Goal: Use online tool/utility: Utilize a website feature to perform a specific function

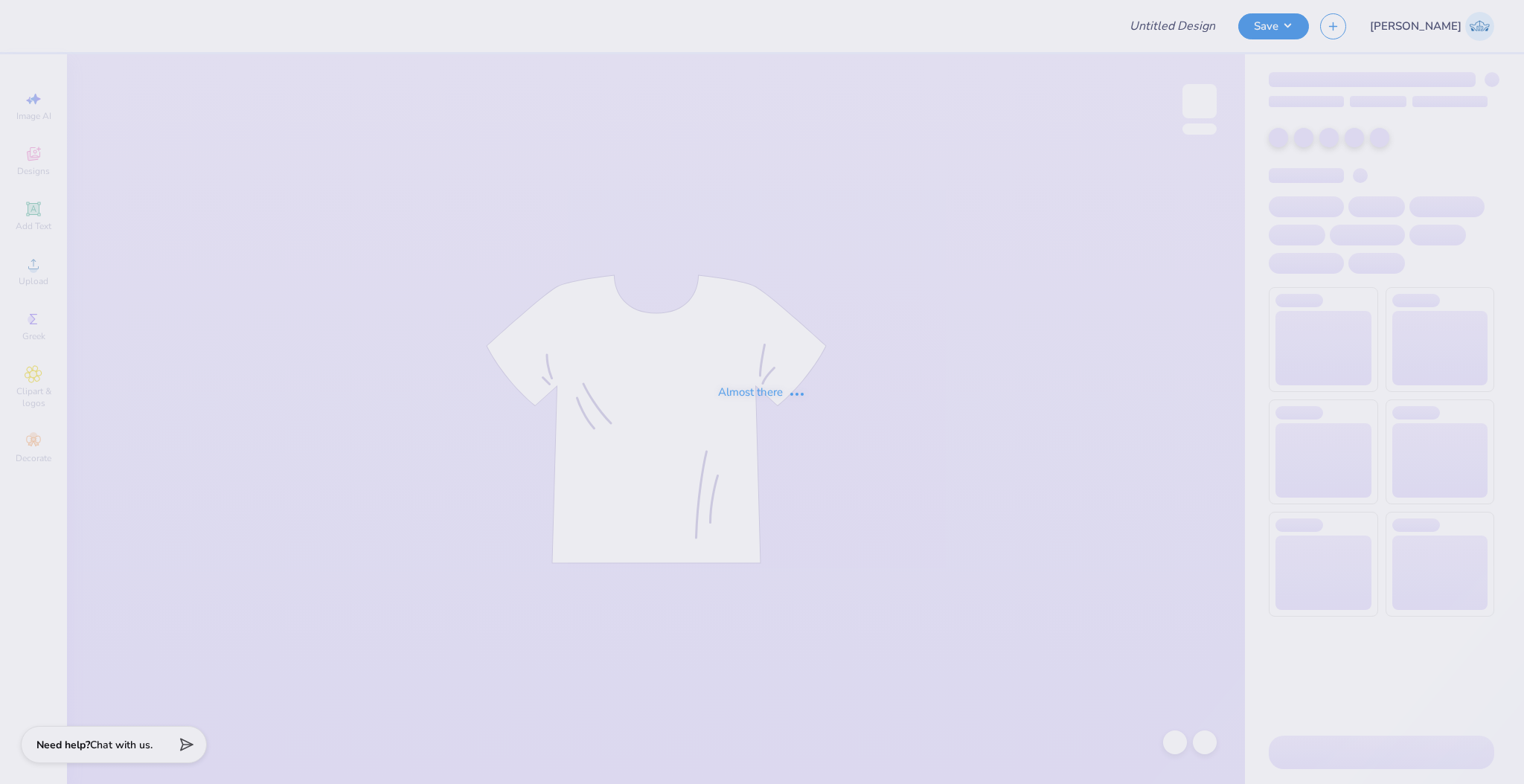
type input "[PERSON_NAME] : EHS"
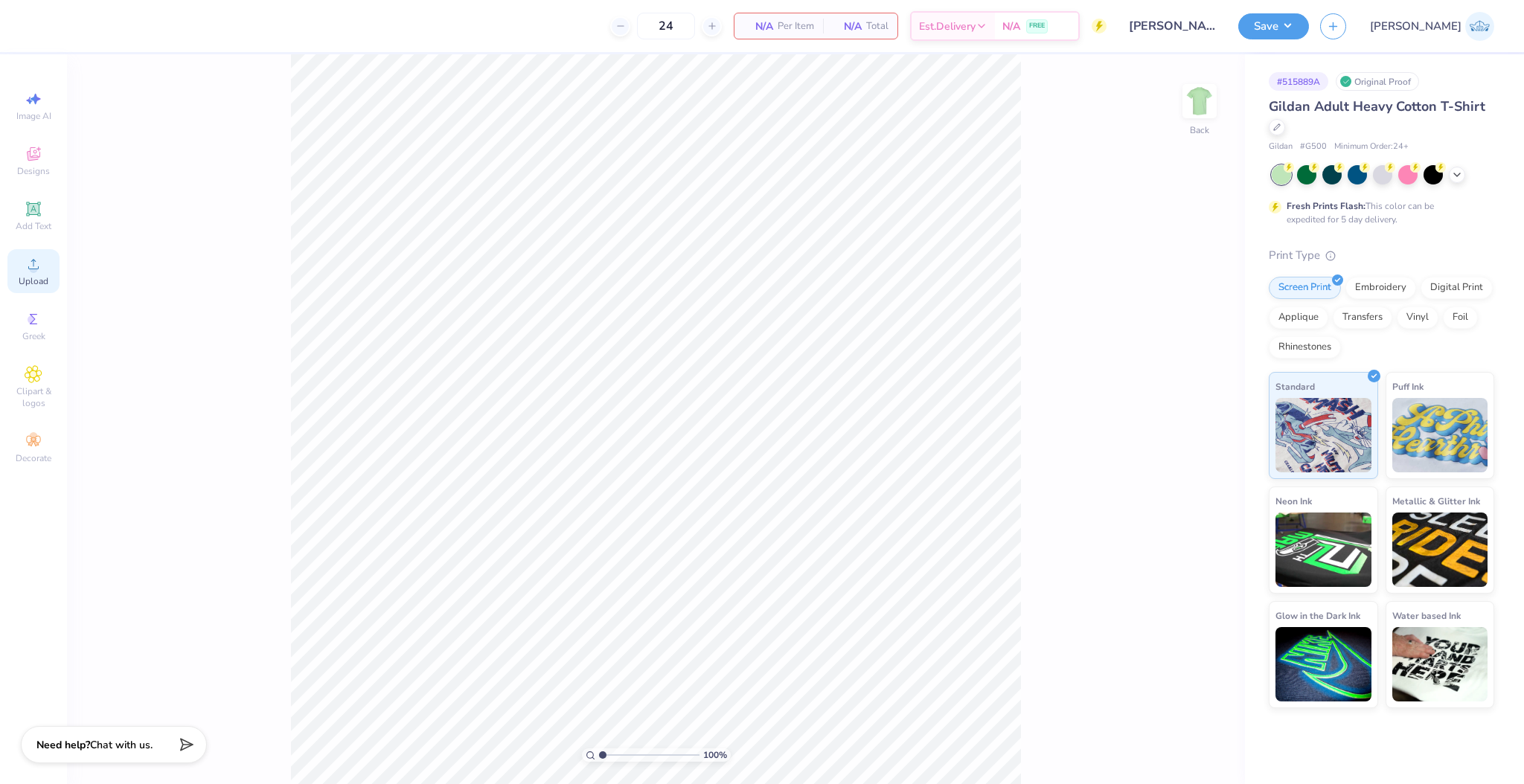
click at [44, 267] on div "Upload" at bounding box center [33, 271] width 52 height 44
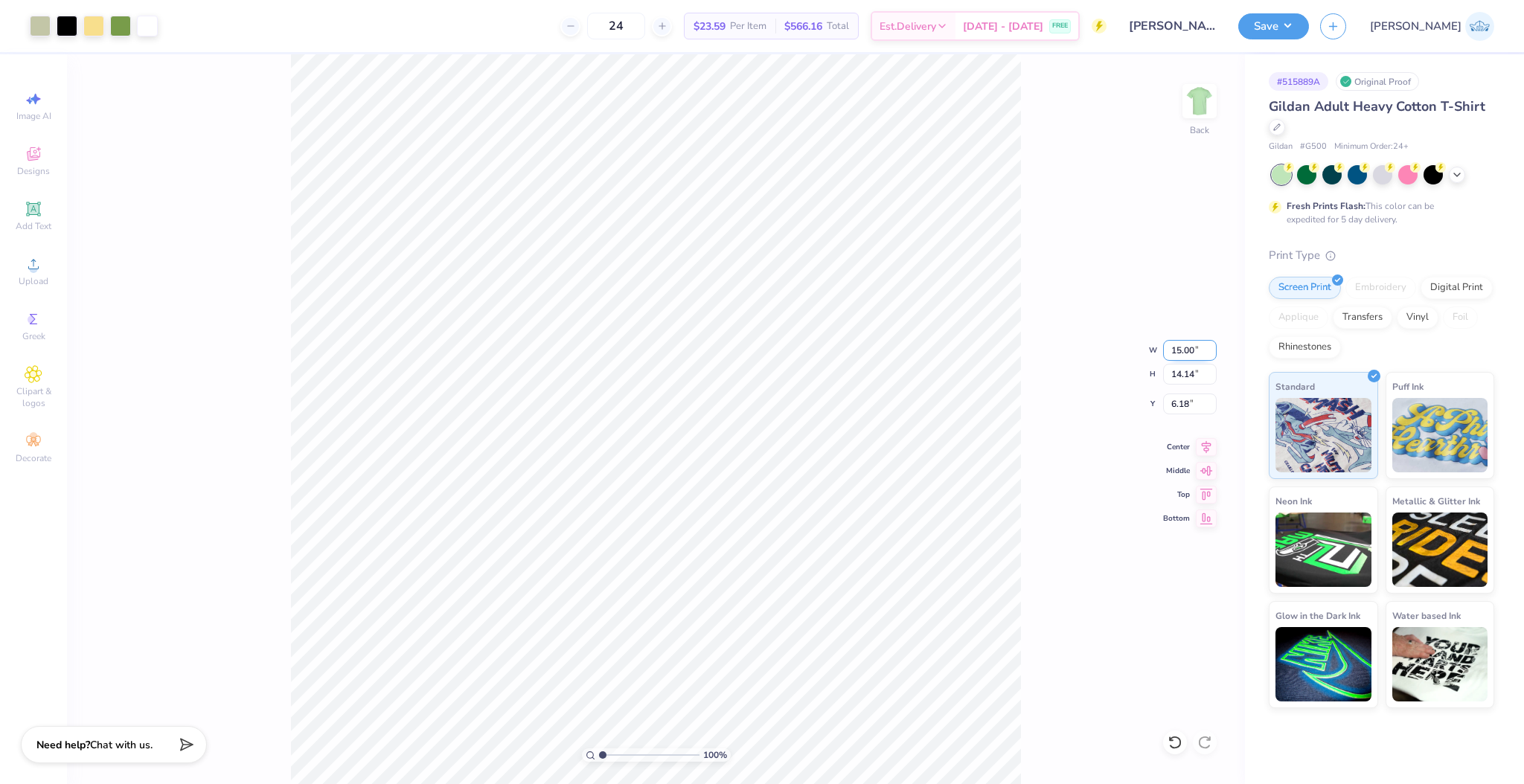
click at [1184, 351] on input "15.00" at bounding box center [1189, 350] width 53 height 21
type input "3.00"
type input "2.83"
type input "11.84"
click at [1182, 346] on input "3.00" at bounding box center [1189, 350] width 53 height 21
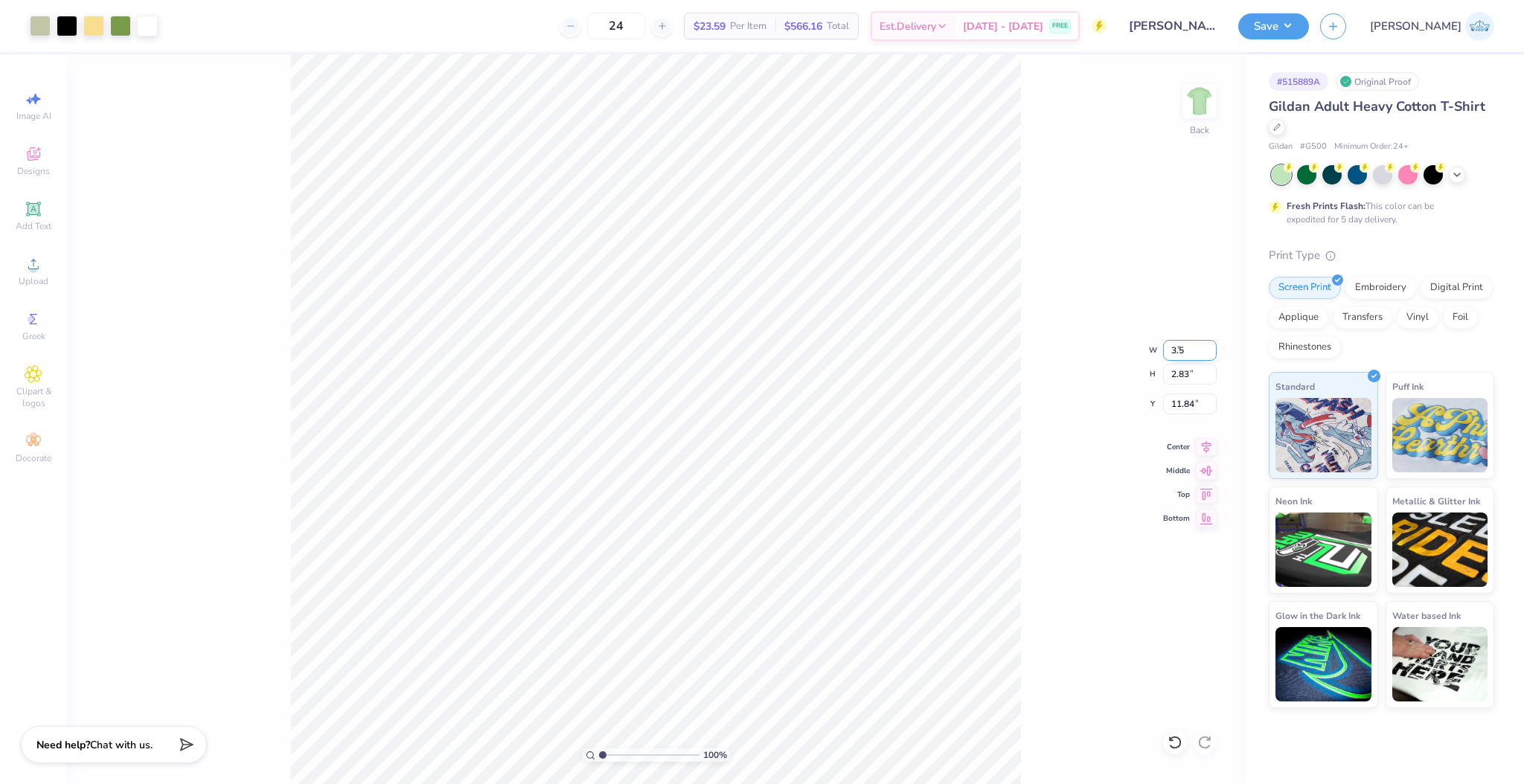
type input "3.50"
type input "3.30"
type input "11.60"
type input "3.00"
click at [1202, 97] on img at bounding box center [1199, 101] width 59 height 59
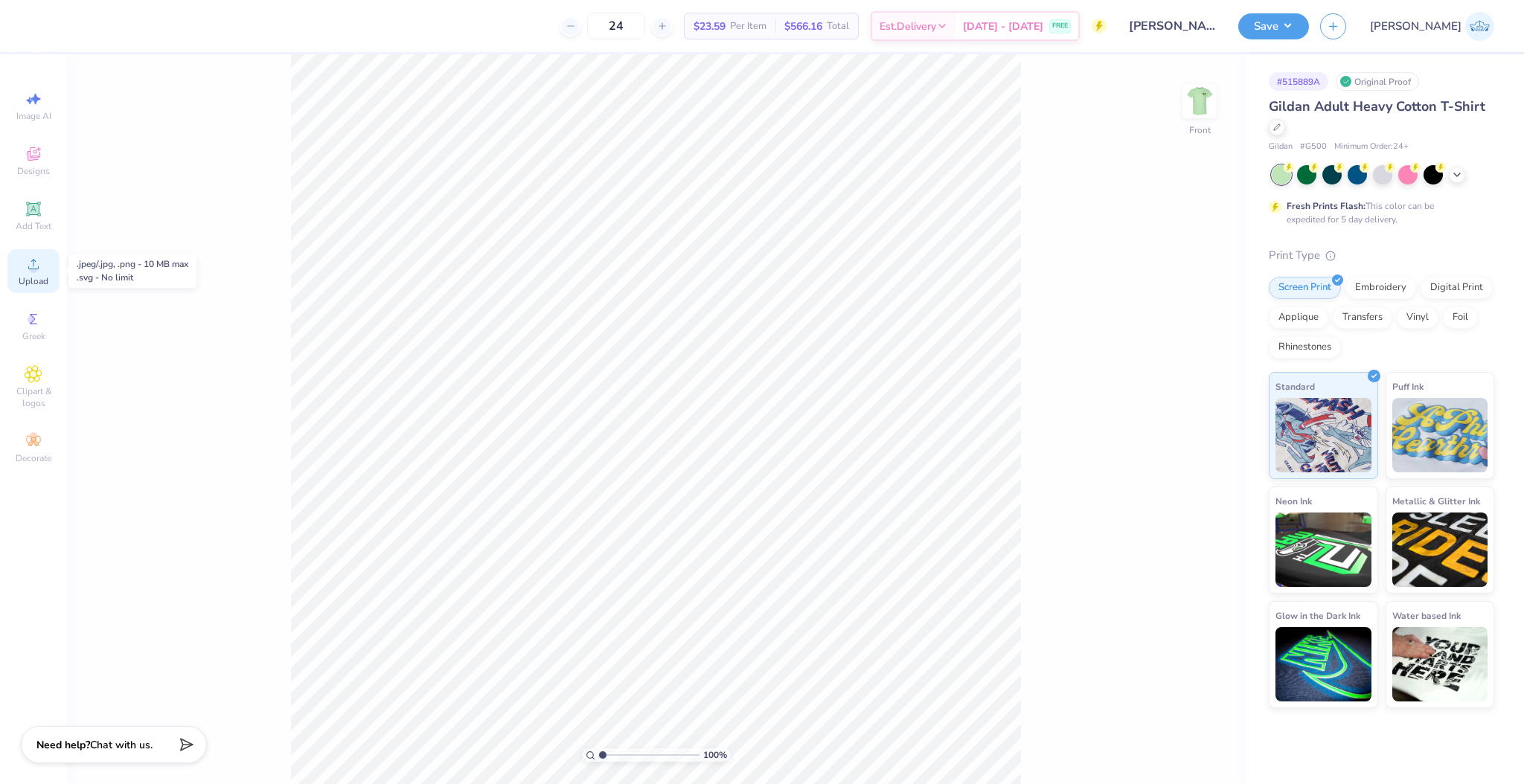
click at [42, 285] on span "Upload" at bounding box center [34, 281] width 30 height 12
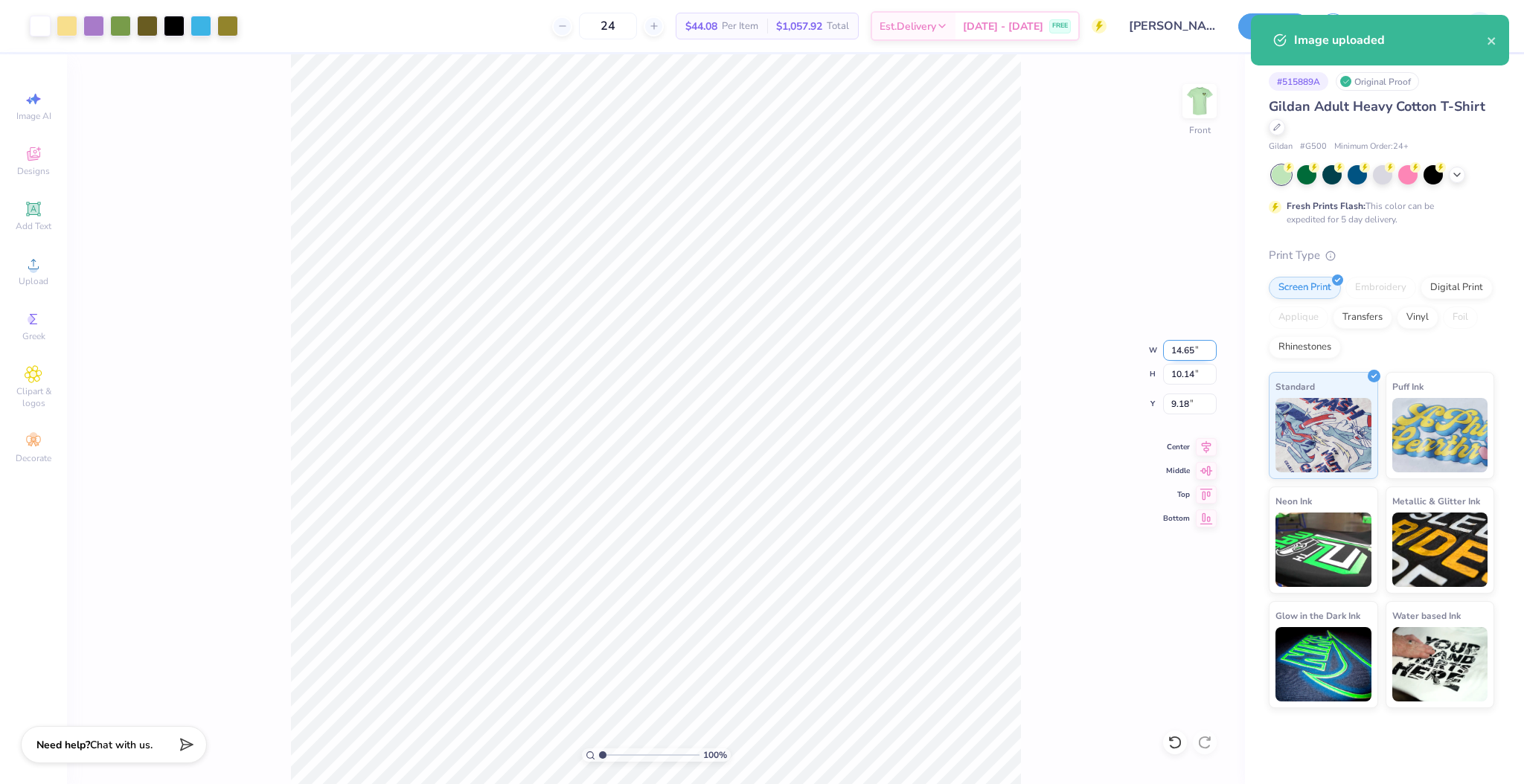
click at [1182, 345] on input "14.65" at bounding box center [1189, 350] width 53 height 21
type input "12.40"
type input "8.59"
click at [1184, 407] on input "9.96" at bounding box center [1189, 403] width 53 height 21
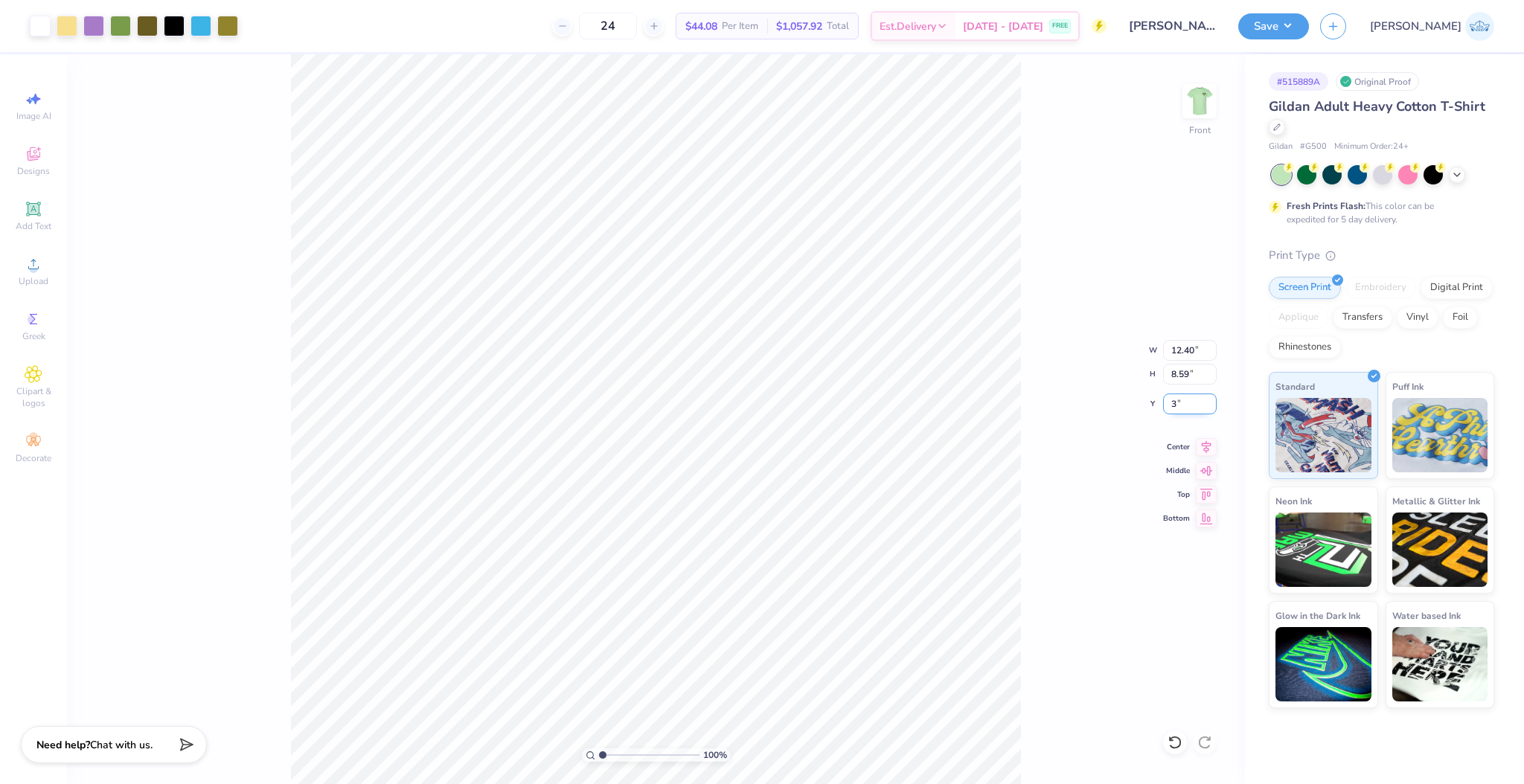
type input "3.00"
click at [1176, 360] on input "12.40" at bounding box center [1189, 350] width 53 height 21
type input "12.00"
type input "8.31"
type input "3.14"
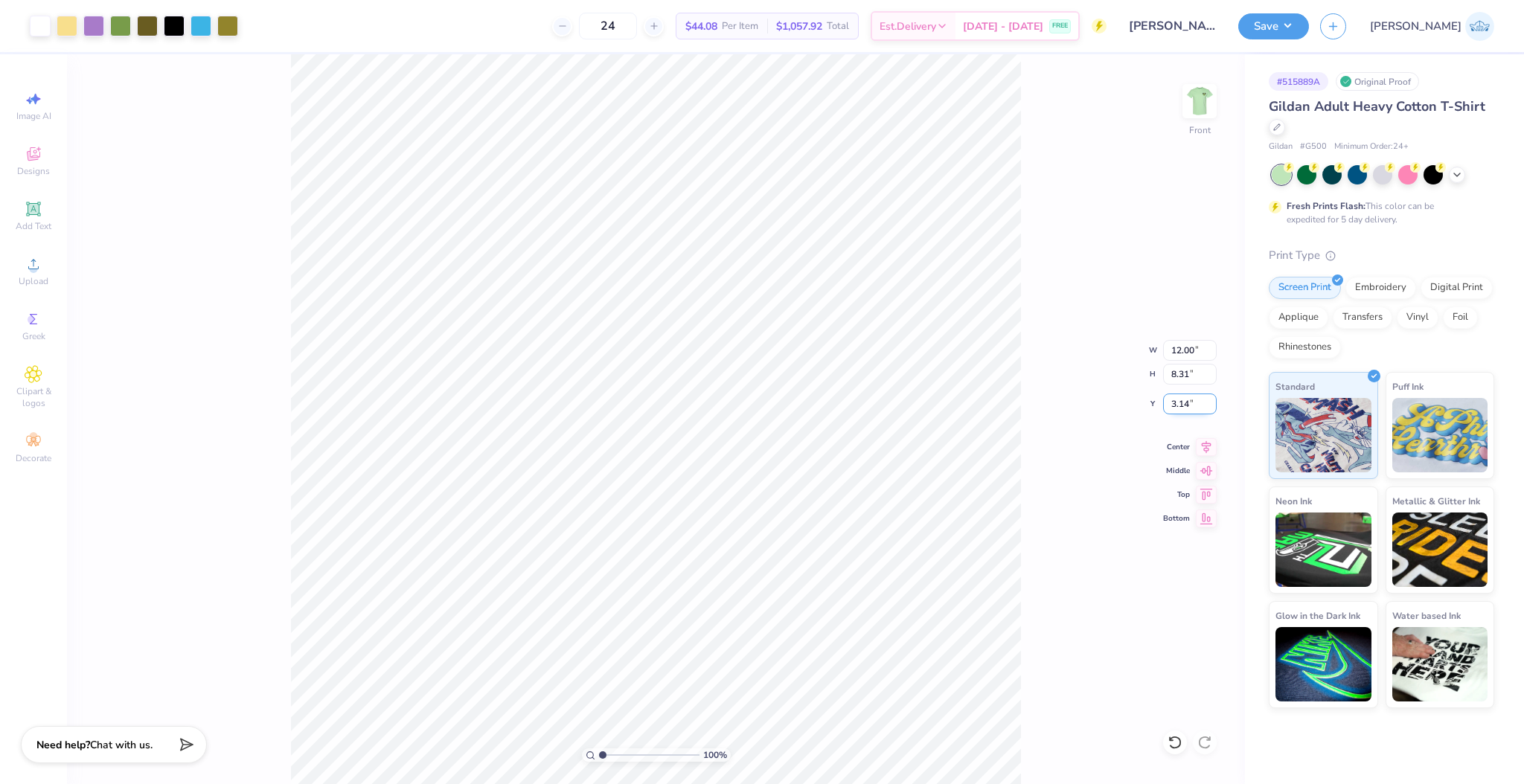
click at [1173, 406] on input "3.14" at bounding box center [1189, 403] width 53 height 21
click at [617, 757] on input "range" at bounding box center [649, 755] width 100 height 13
drag, startPoint x: 622, startPoint y: 756, endPoint x: 570, endPoint y: 740, distance: 54.4
click at [599, 749] on input "range" at bounding box center [649, 755] width 100 height 13
click at [625, 756] on input "range" at bounding box center [649, 755] width 100 height 13
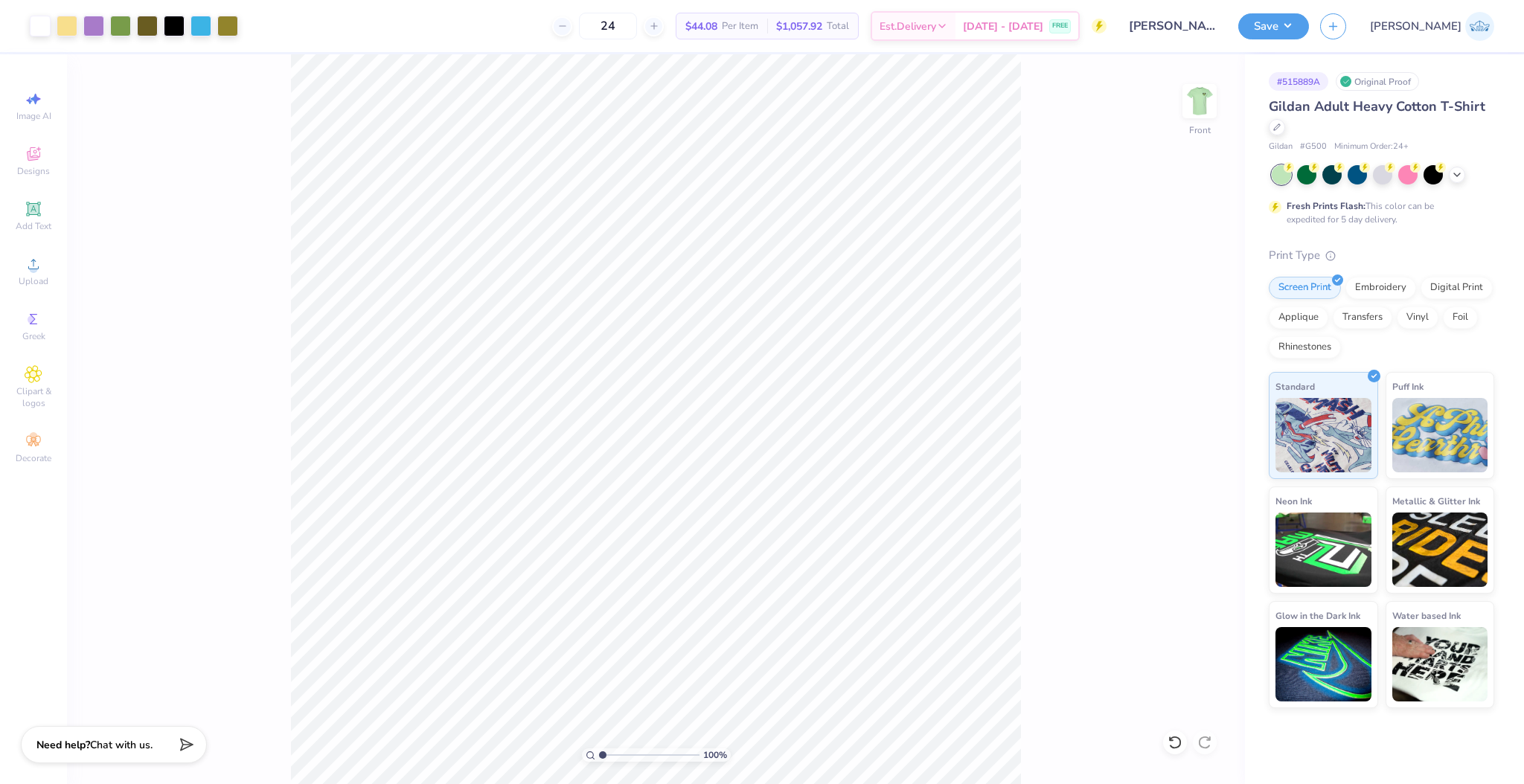
drag, startPoint x: 578, startPoint y: 758, endPoint x: 566, endPoint y: 758, distance: 12.0
type input "1"
click at [599, 758] on input "range" at bounding box center [649, 755] width 100 height 13
click at [1358, 40] on div "Save JA" at bounding box center [1381, 26] width 286 height 52
click at [1308, 33] on button "Save" at bounding box center [1274, 25] width 71 height 26
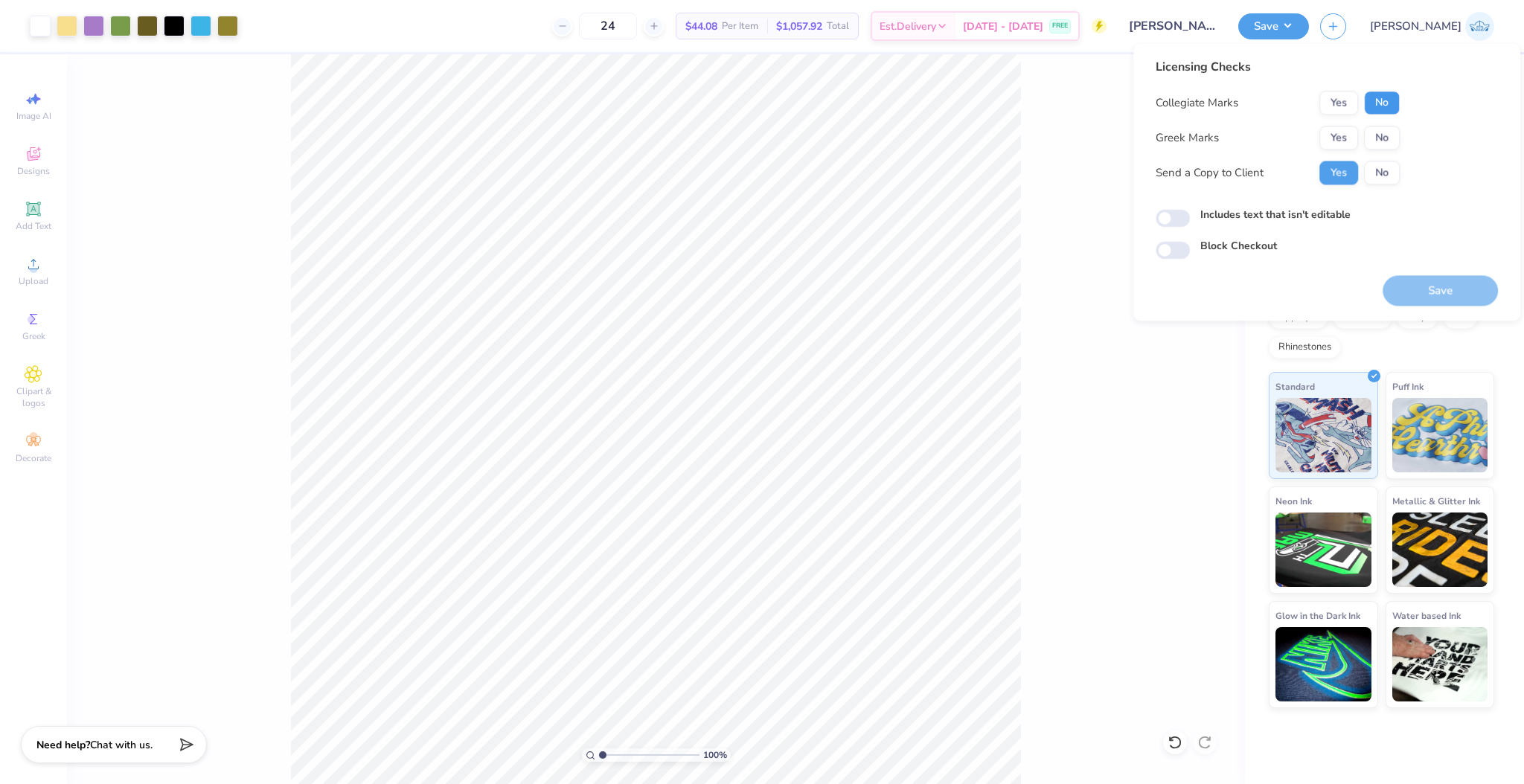
click at [1378, 100] on button "No" at bounding box center [1381, 102] width 35 height 24
click at [1382, 137] on button "No" at bounding box center [1381, 137] width 35 height 24
click at [1177, 220] on input "Includes text that isn't editable" at bounding box center [1173, 219] width 35 height 18
checkbox input "true"
click at [1410, 288] on button "Save" at bounding box center [1440, 290] width 115 height 30
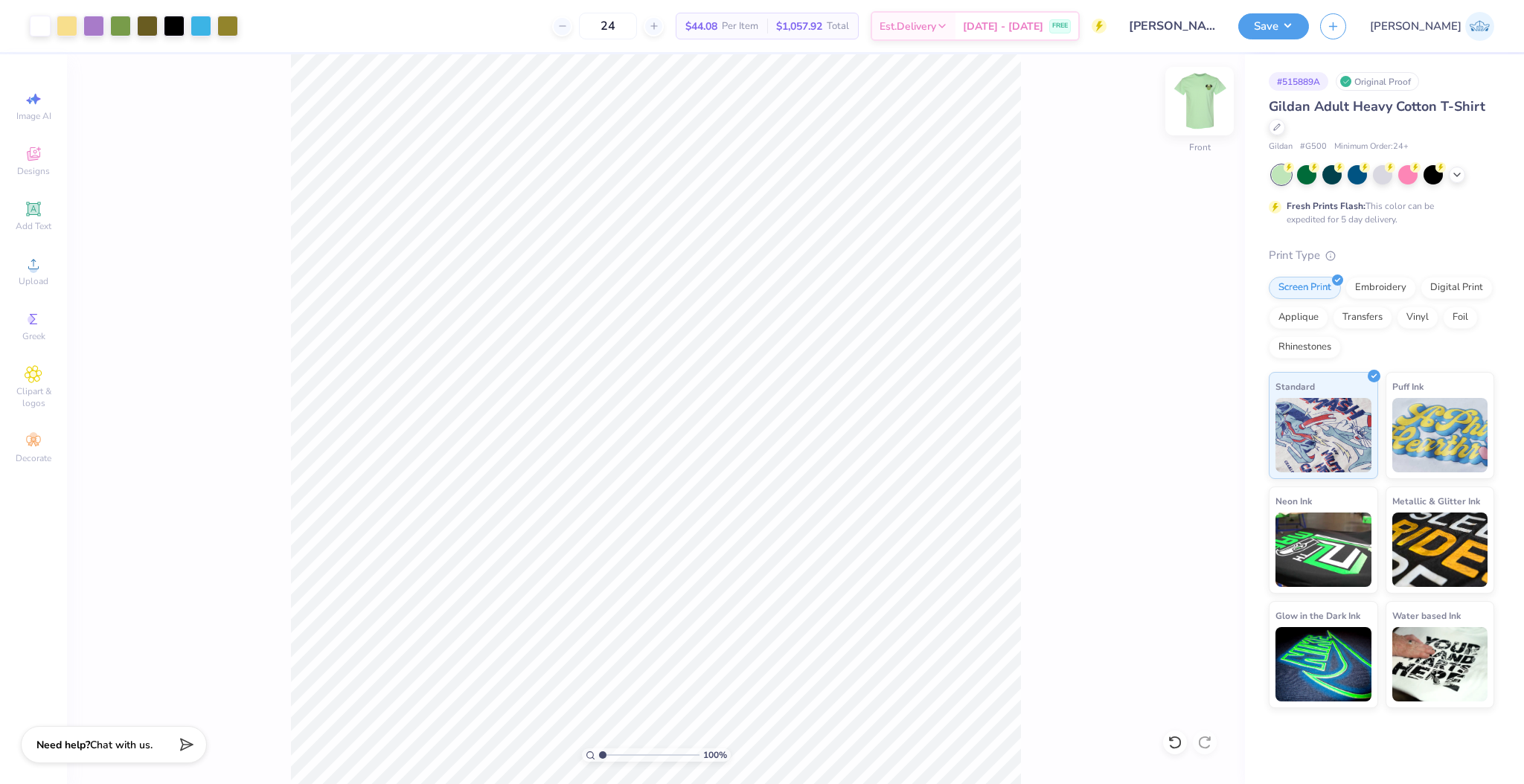
click at [1210, 97] on img at bounding box center [1199, 101] width 59 height 59
click at [1202, 105] on img at bounding box center [1199, 101] width 59 height 59
click at [1202, 105] on img at bounding box center [1199, 101] width 30 height 30
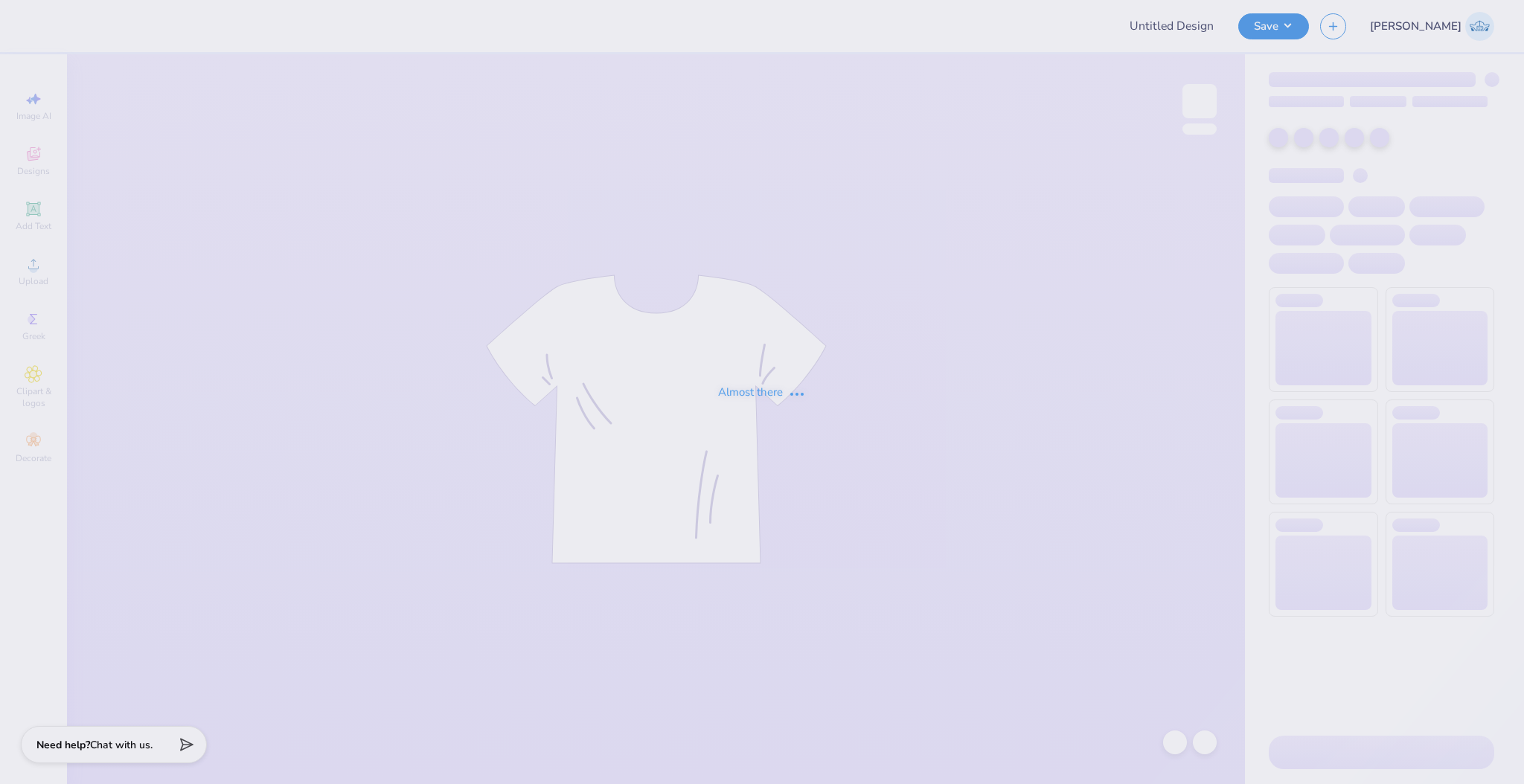
type input "carnartt sleeve test"
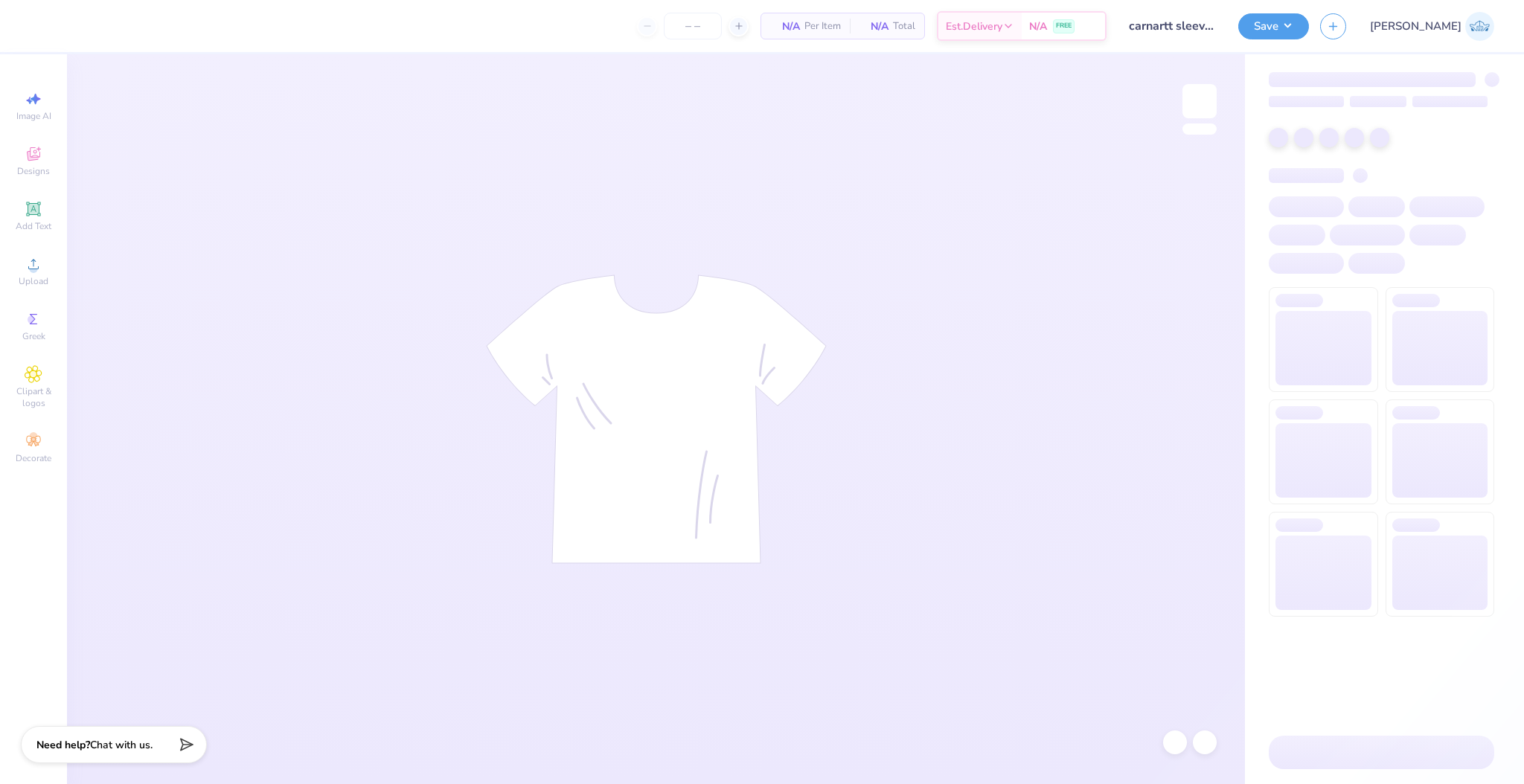
type input "30"
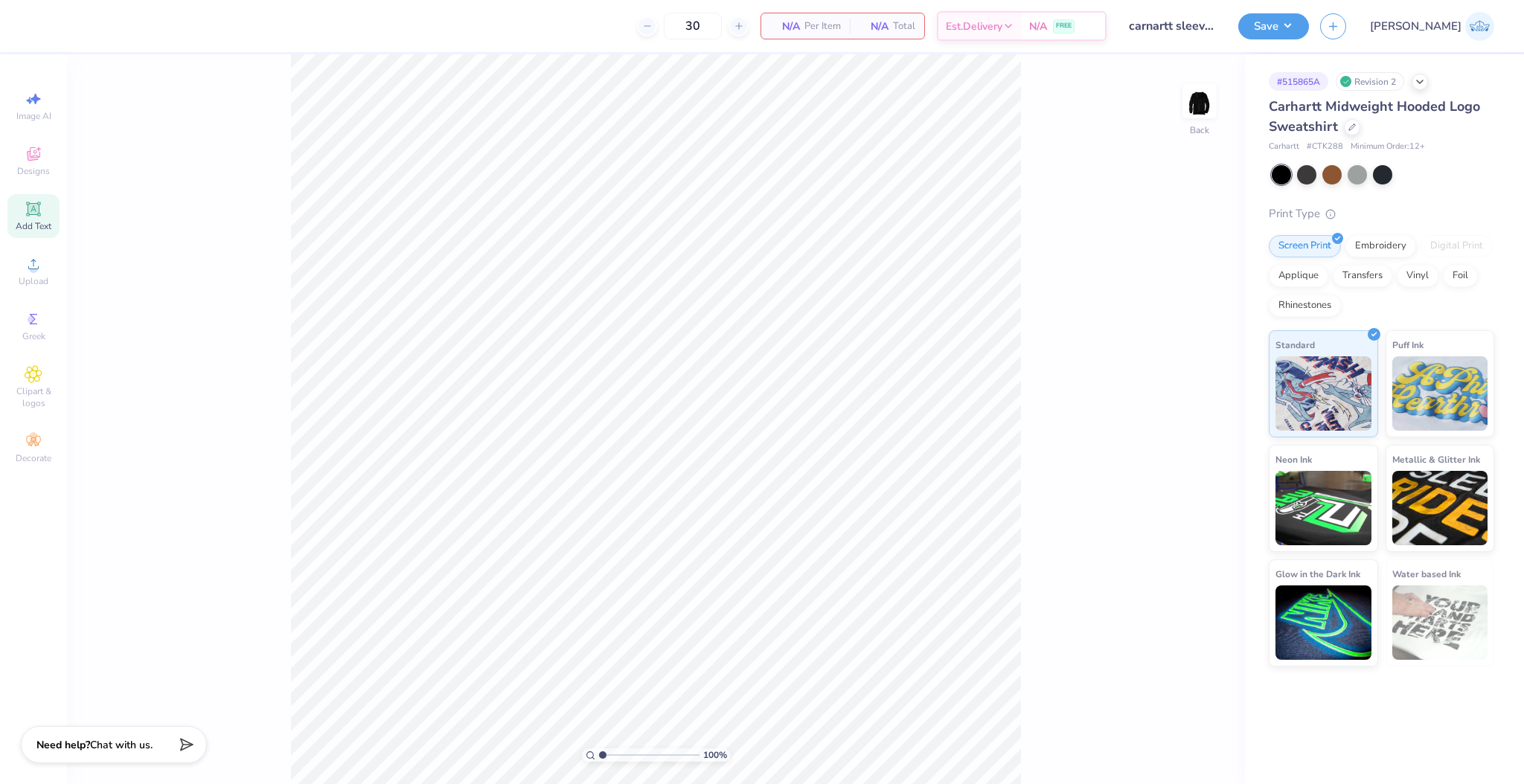
click at [43, 217] on div "Add Text" at bounding box center [33, 216] width 52 height 44
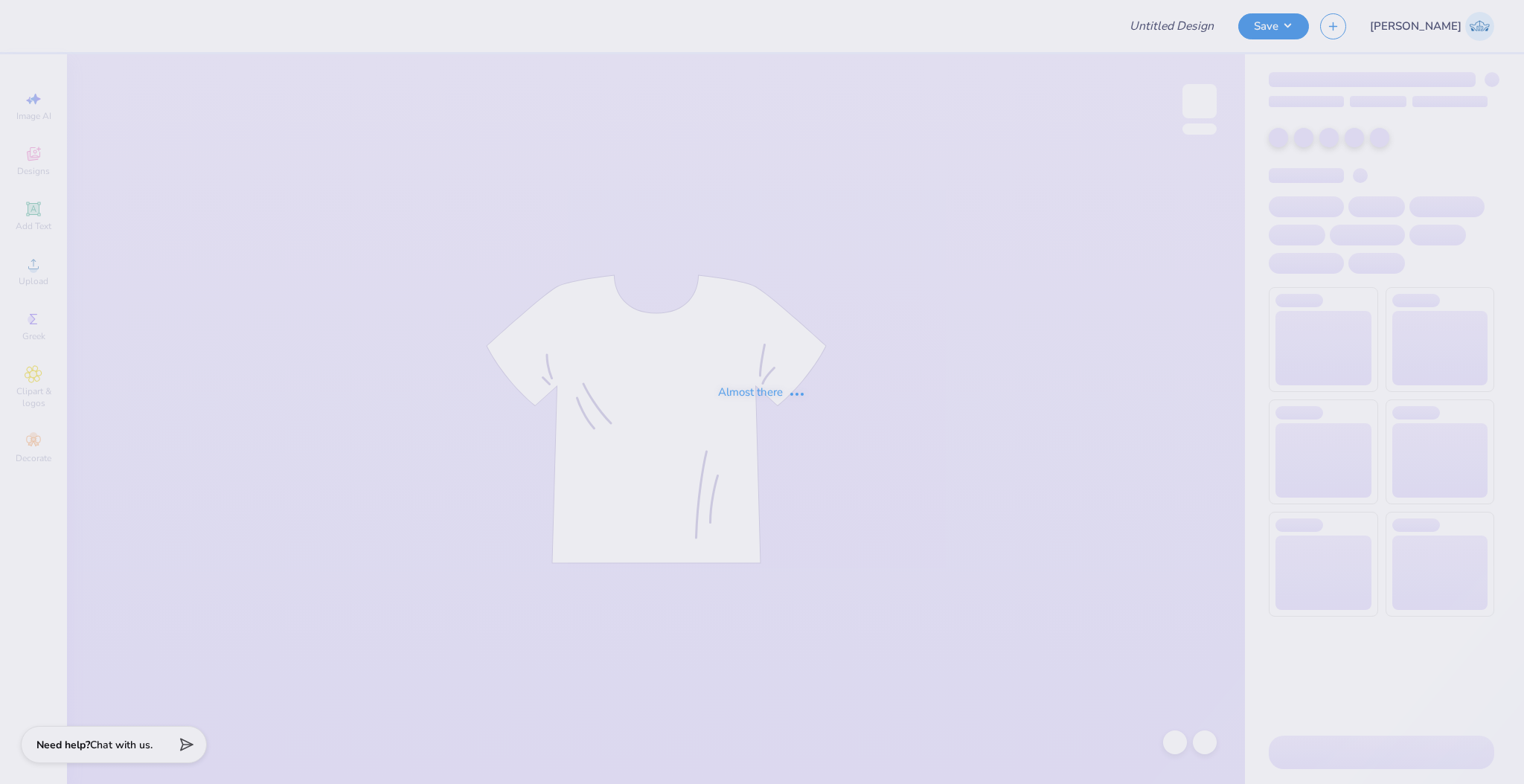
type input "Merchhhh"
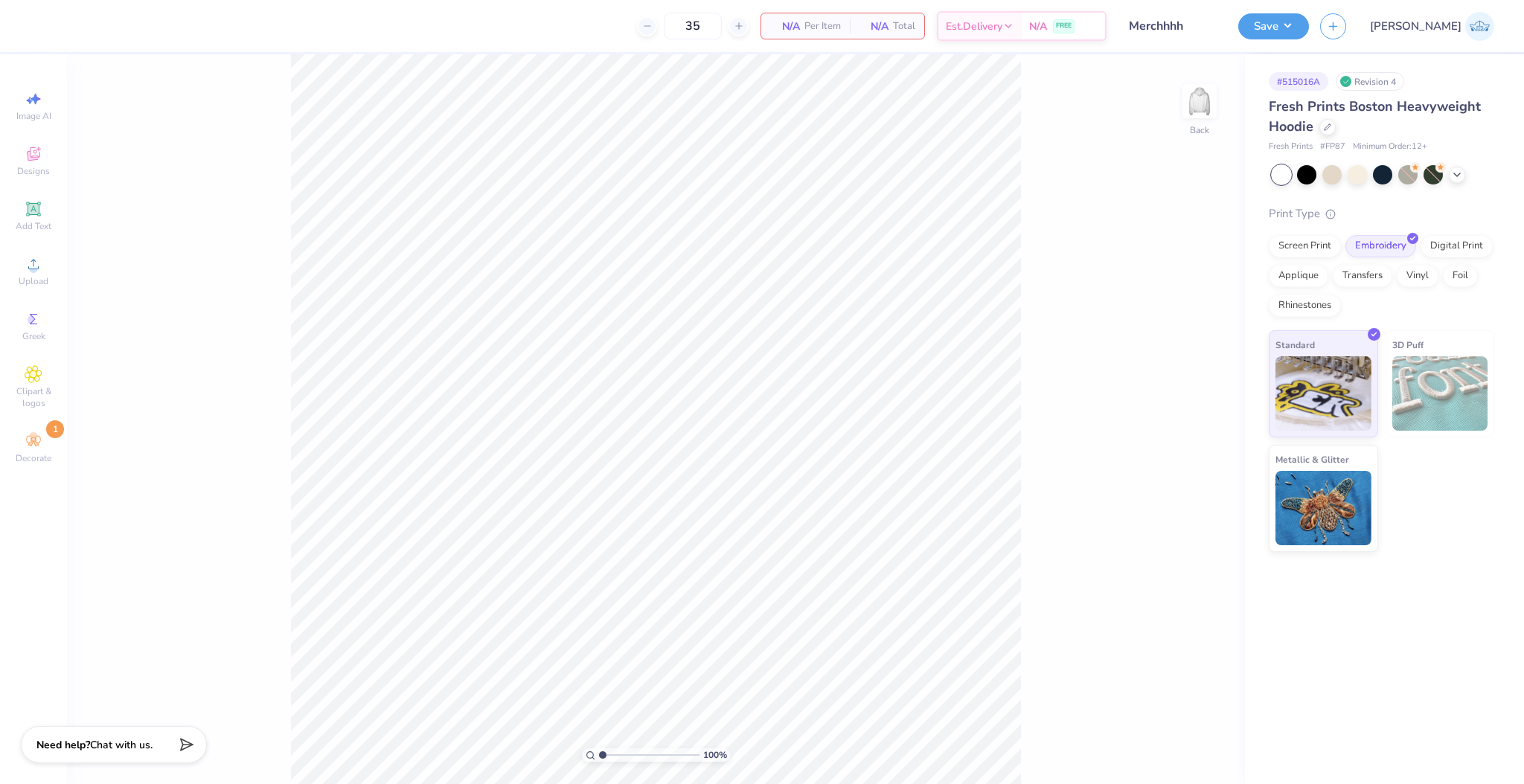
click at [43, 153] on div "Designs" at bounding box center [33, 160] width 52 height 44
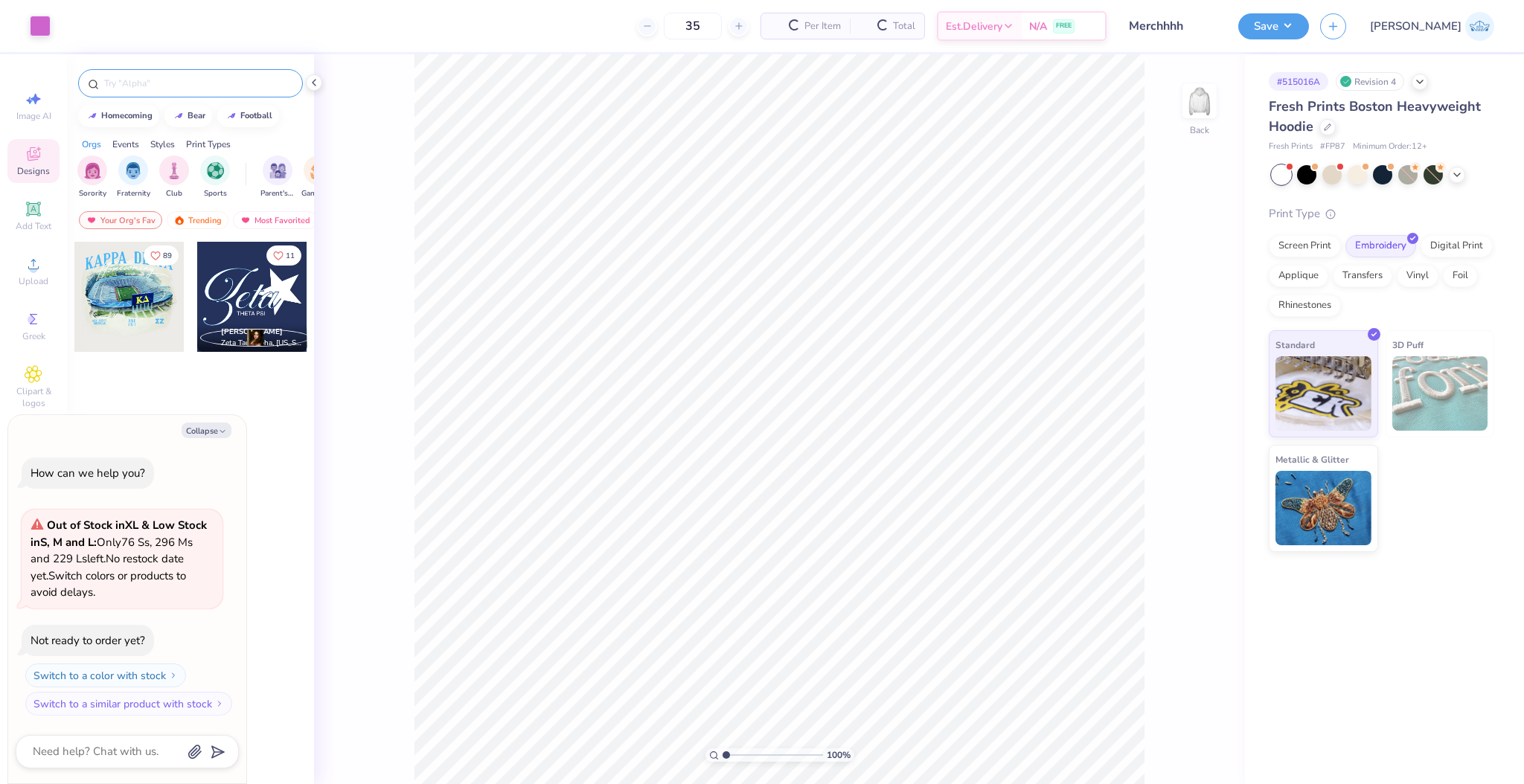
type textarea "x"
click at [158, 81] on input "text" at bounding box center [197, 83] width 190 height 15
type input "gingham"
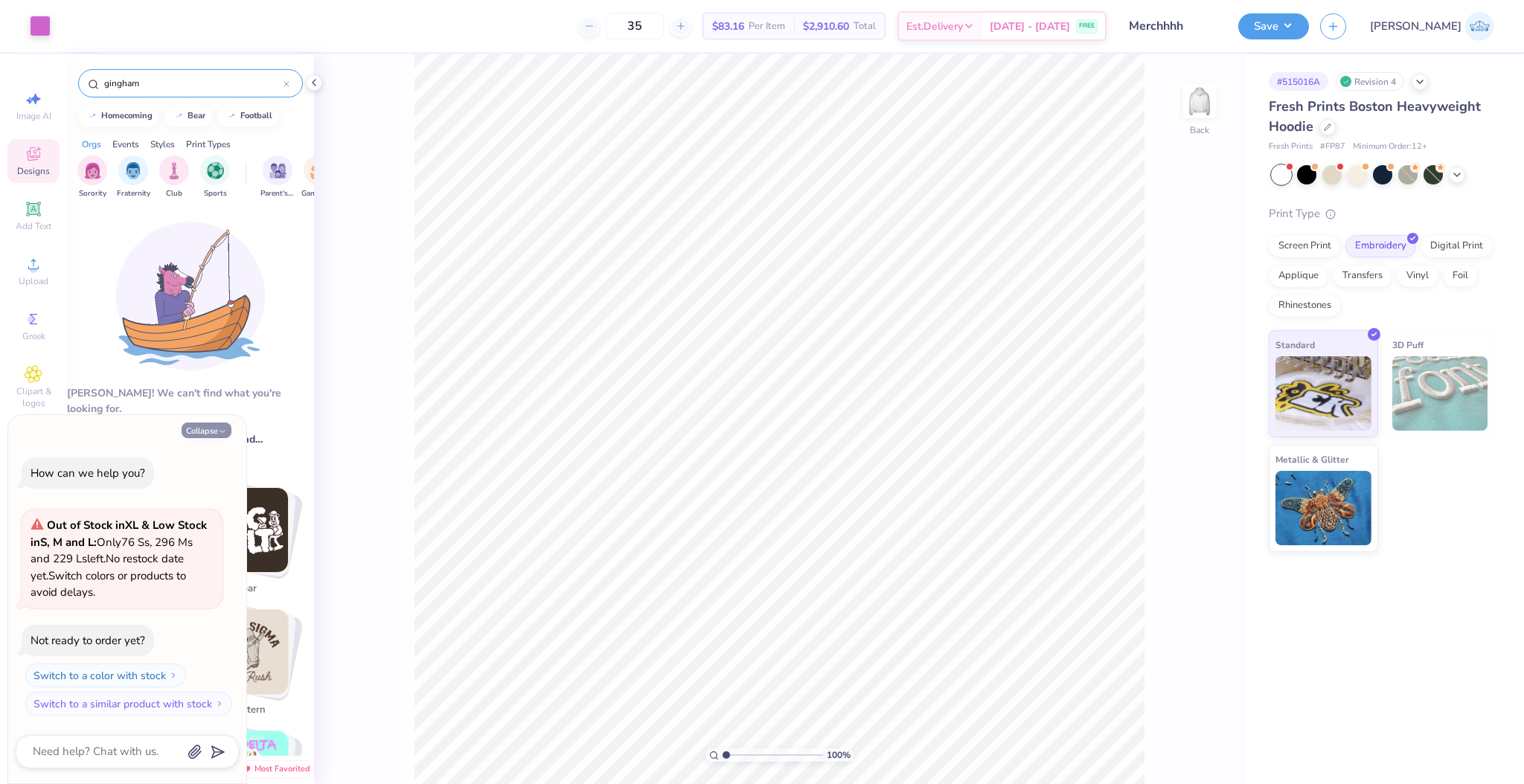
click at [201, 438] on button "Collapse" at bounding box center [207, 430] width 50 height 16
type textarea "x"
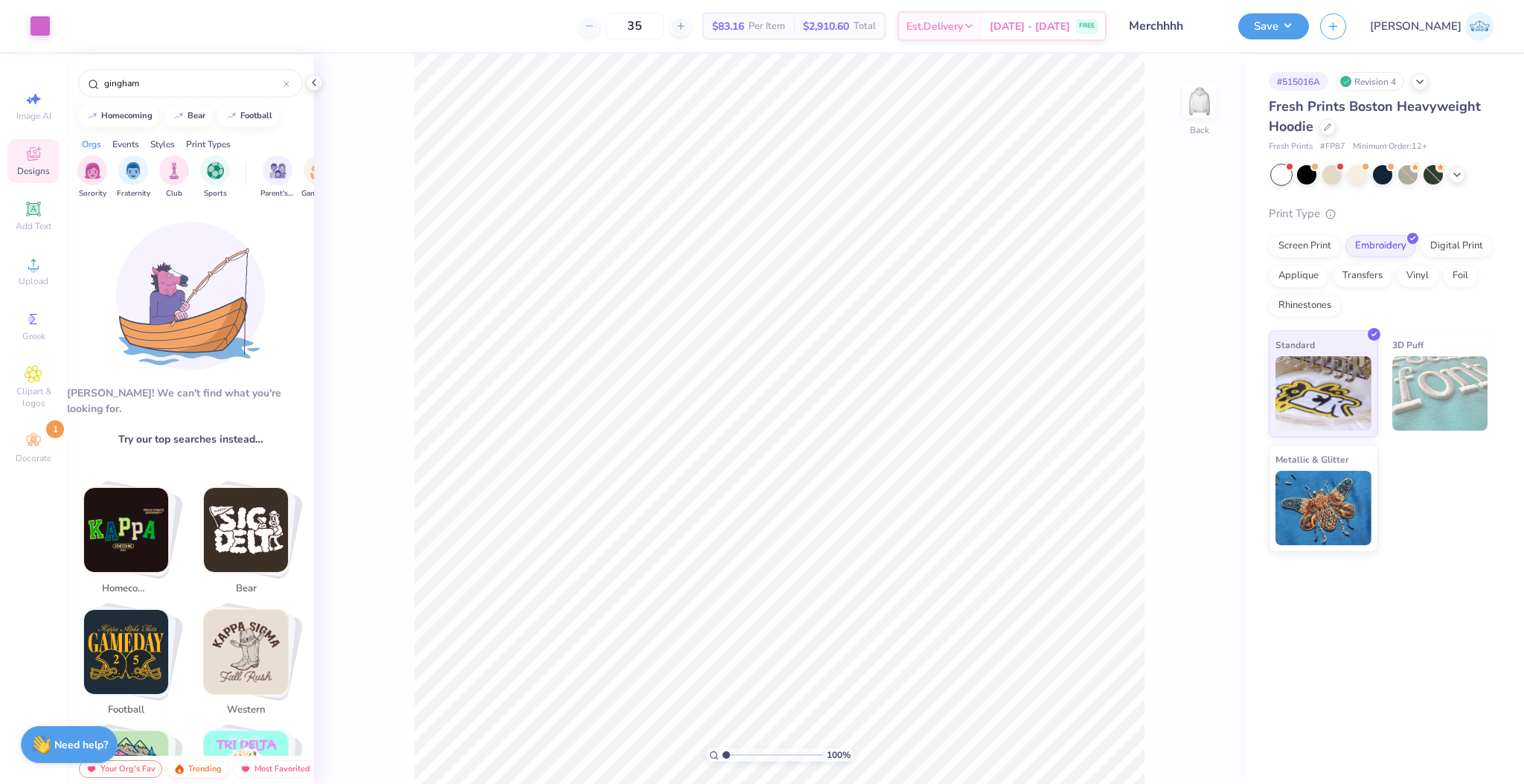
click at [206, 762] on div "Trending" at bounding box center [197, 769] width 62 height 18
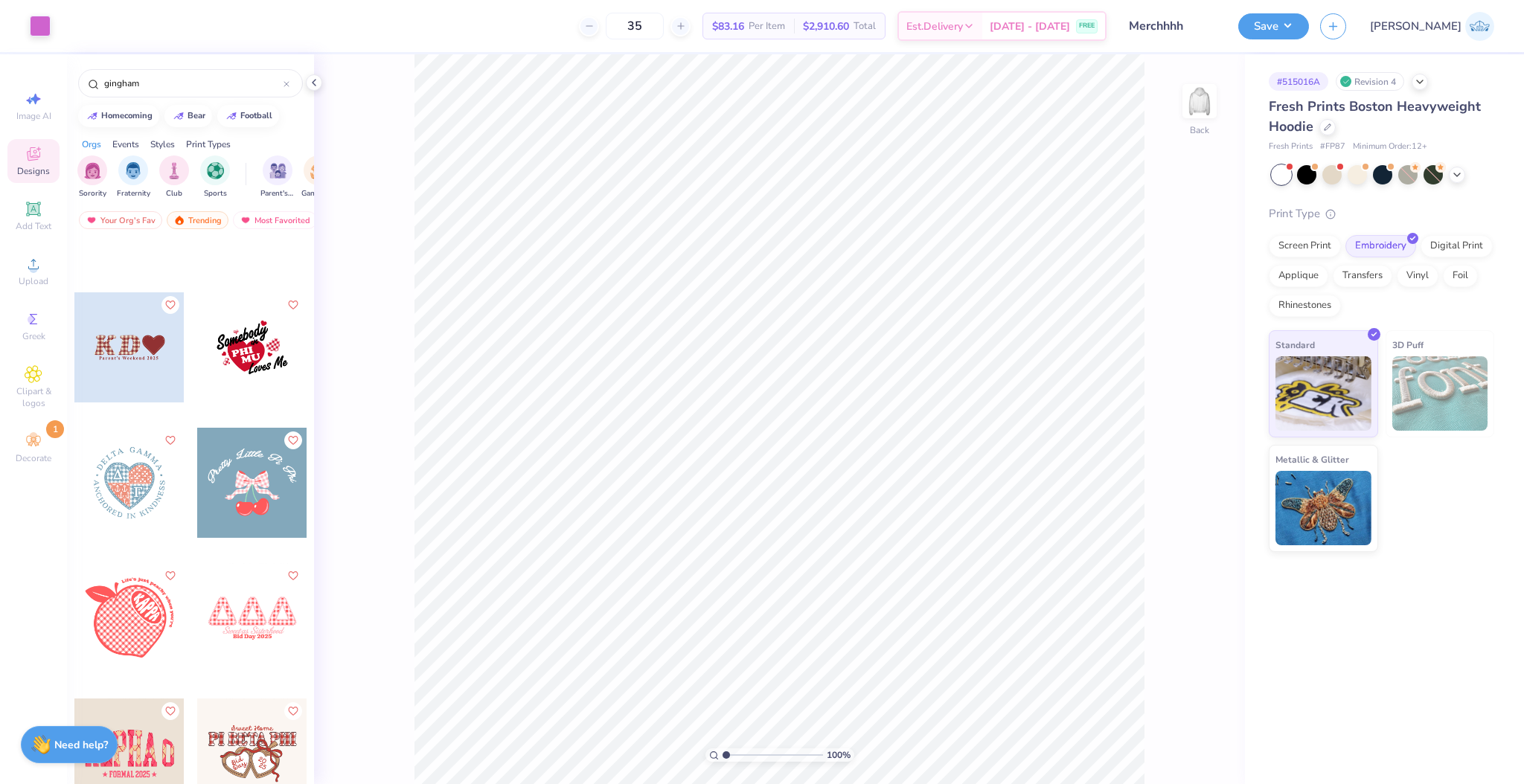
scroll to position [238, 0]
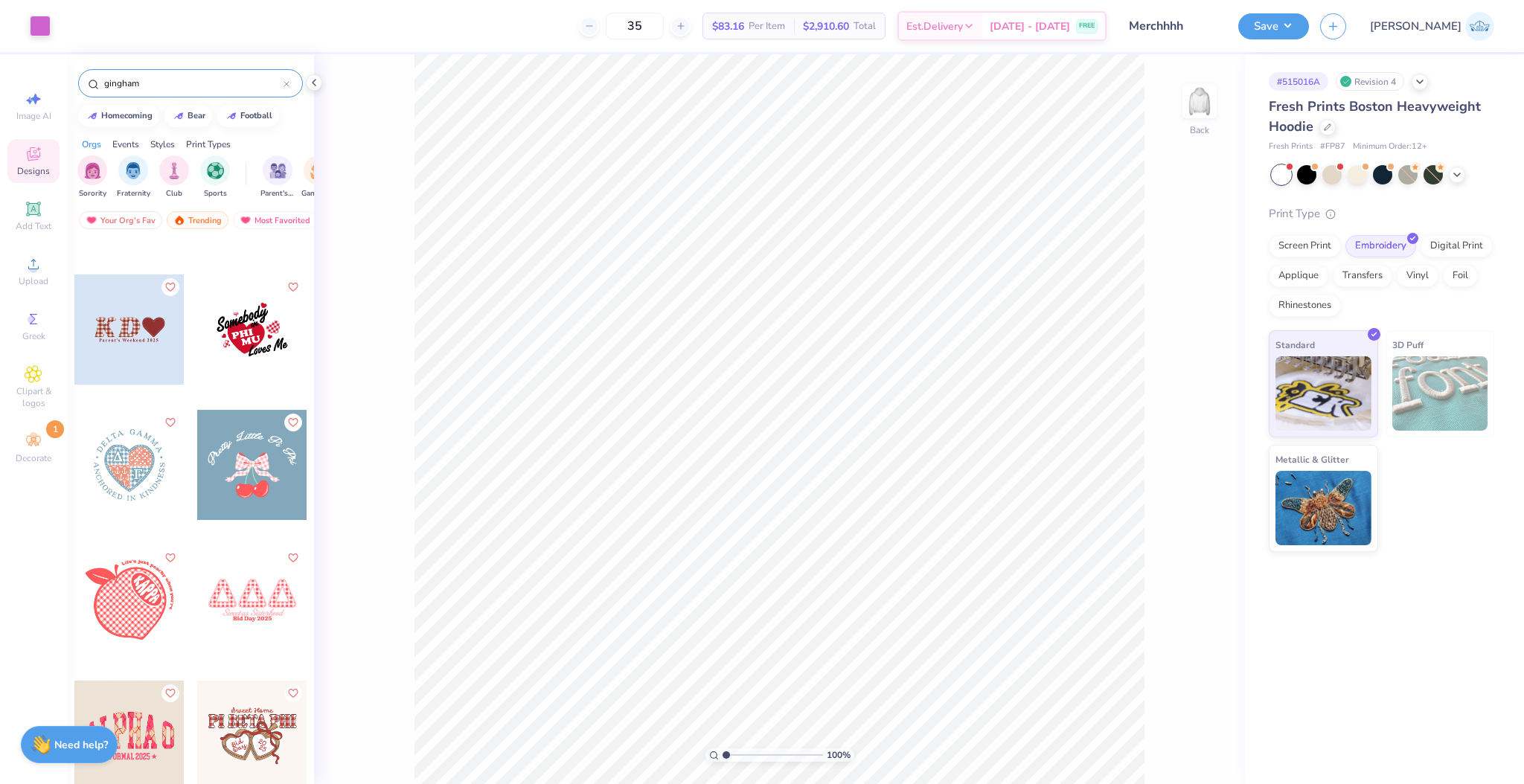
click at [132, 88] on input "gingham" at bounding box center [193, 83] width 181 height 15
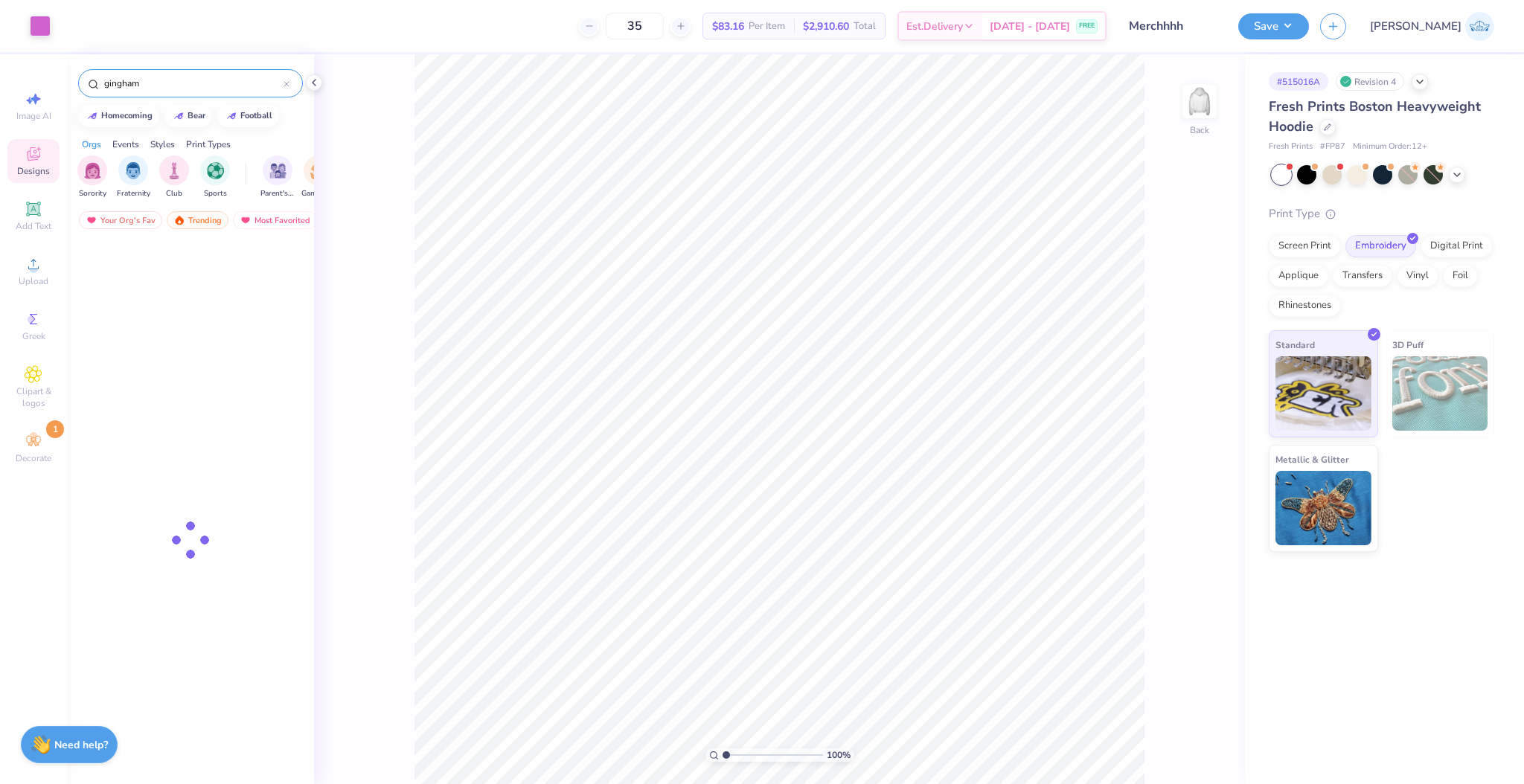
click at [132, 88] on input "gingham" at bounding box center [193, 83] width 181 height 15
